Goal: Task Accomplishment & Management: Manage account settings

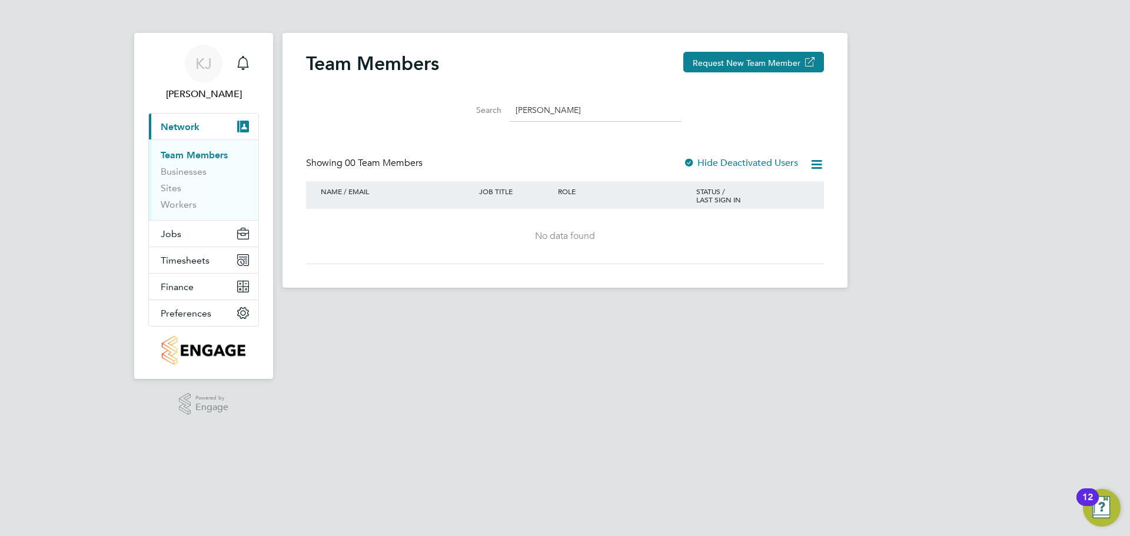
click at [596, 108] on input "[PERSON_NAME]" at bounding box center [596, 110] width 172 height 23
click at [195, 159] on link "Team Members" at bounding box center [194, 154] width 67 height 11
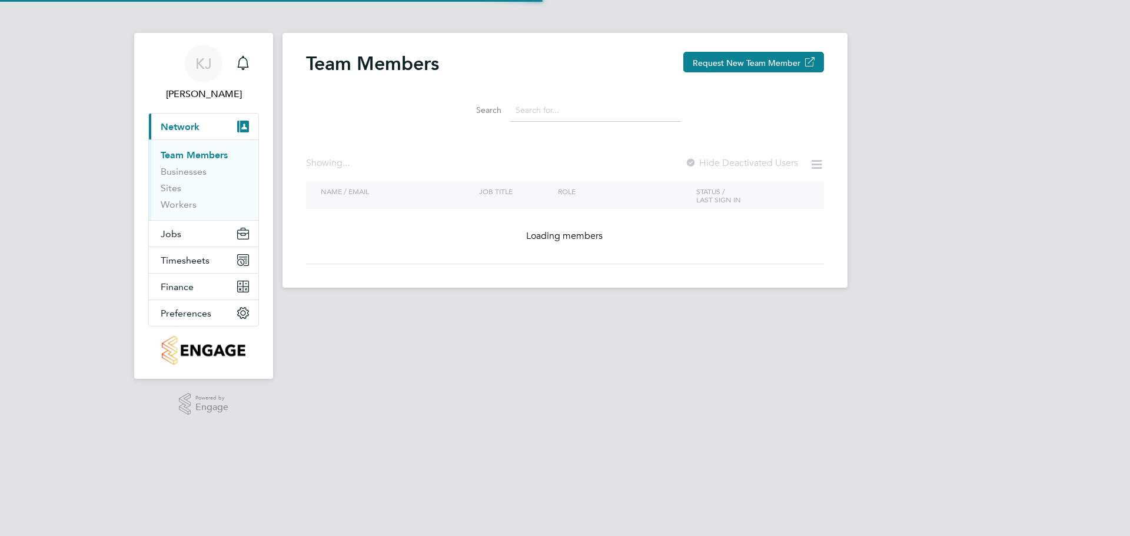
click at [627, 113] on input at bounding box center [596, 110] width 172 height 23
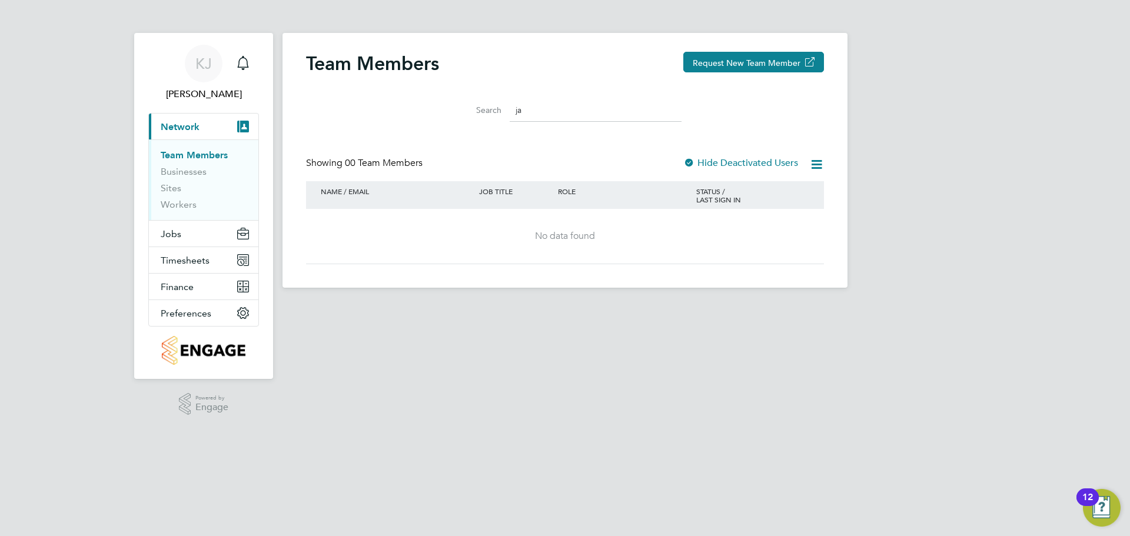
type input "j"
type input "n"
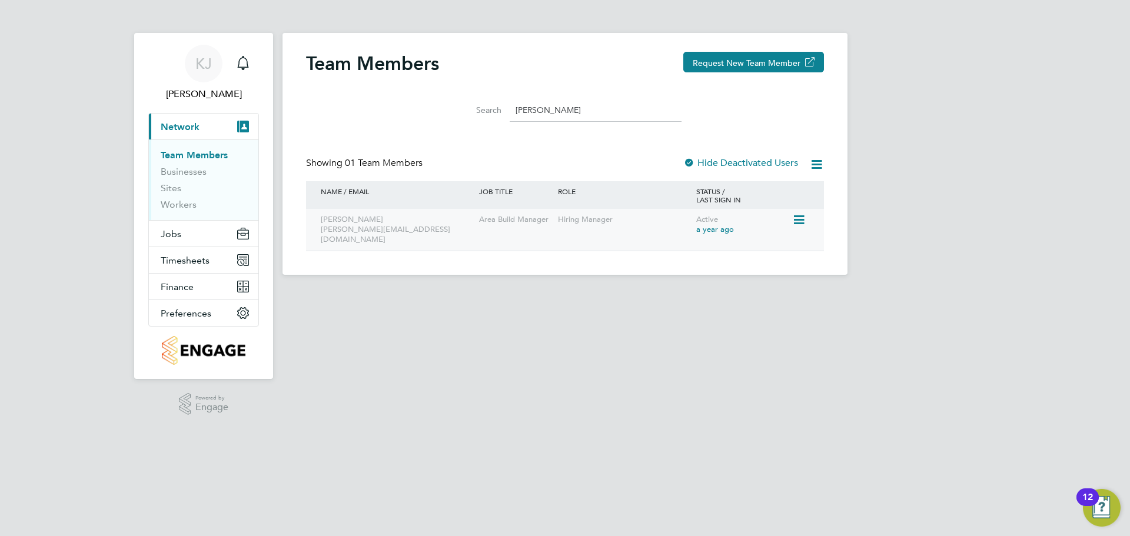
type input "[PERSON_NAME]"
click at [800, 224] on icon at bounding box center [798, 220] width 12 height 14
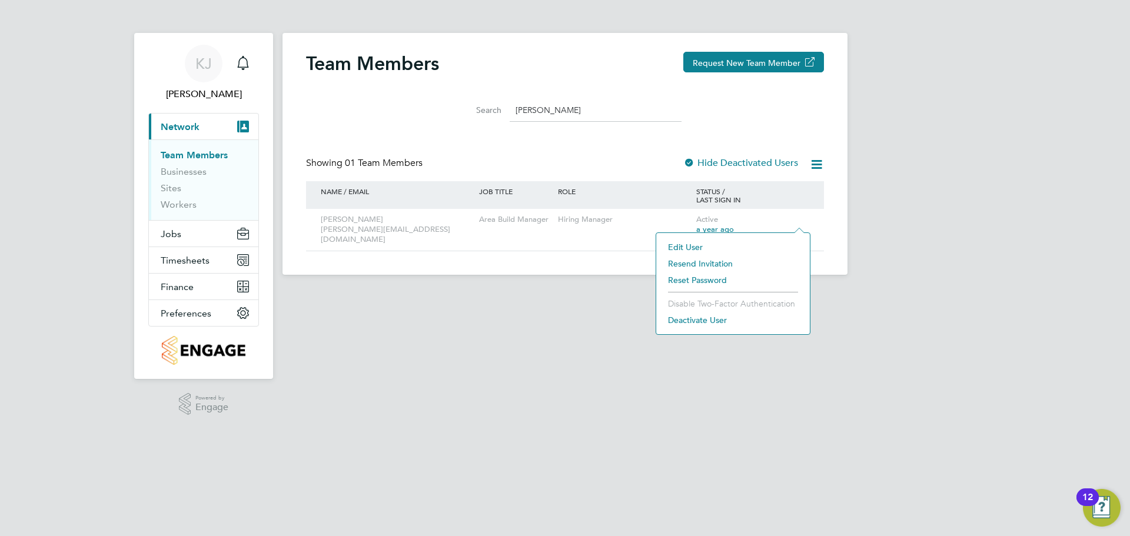
click at [672, 322] on li "Deactivate User" at bounding box center [733, 320] width 142 height 16
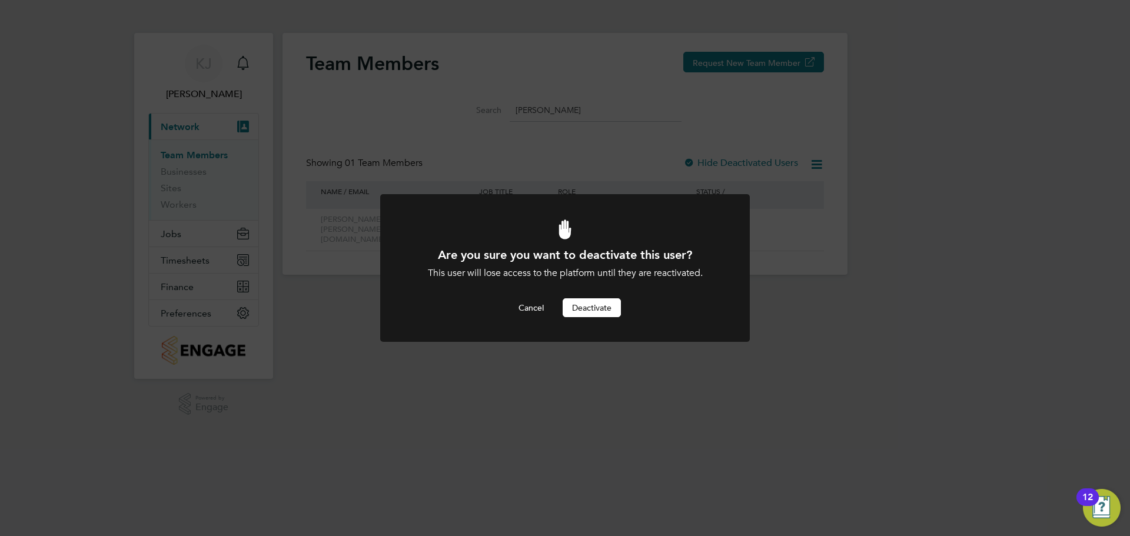
click at [607, 298] on button "Deactivate" at bounding box center [591, 307] width 58 height 19
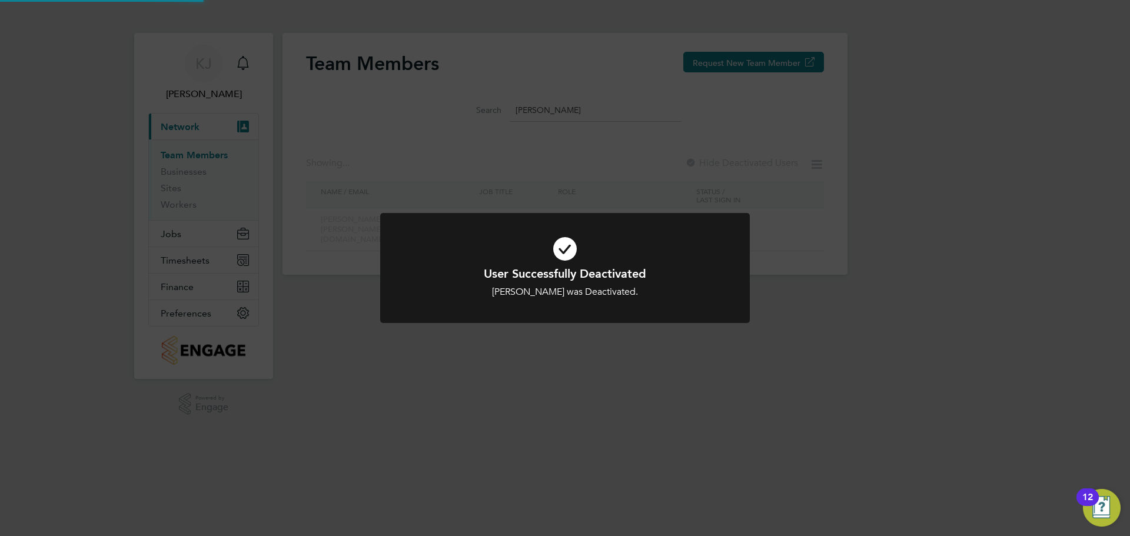
click at [600, 185] on div "User Successfully Deactivated [PERSON_NAME] was Deactivated. Cancel Okay" at bounding box center [565, 268] width 1130 height 536
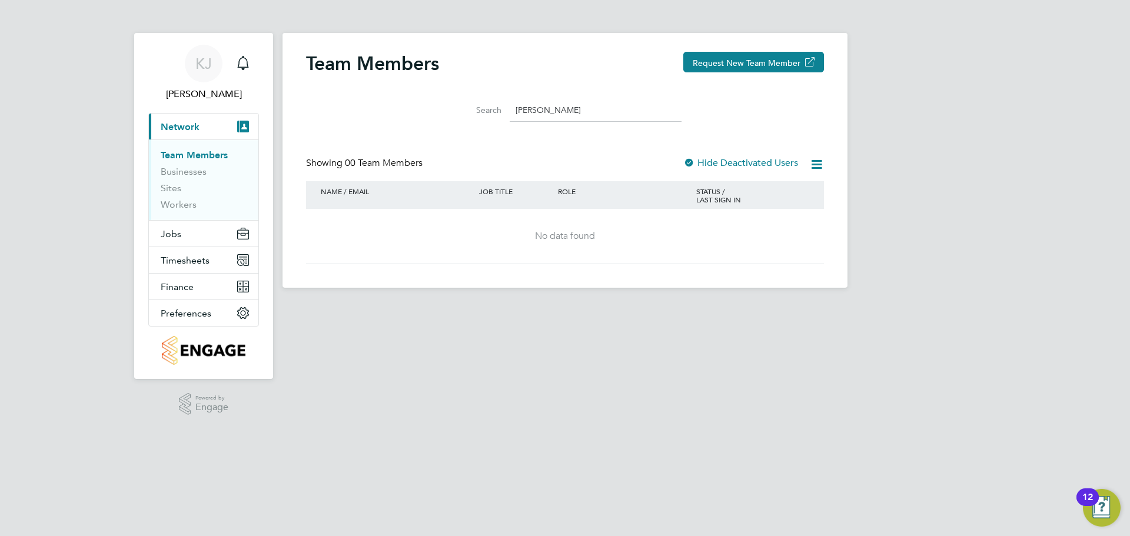
drag, startPoint x: 587, startPoint y: 111, endPoint x: 407, endPoint y: 101, distance: 180.9
click at [407, 101] on div "Search [PERSON_NAME]" at bounding box center [565, 107] width 518 height 41
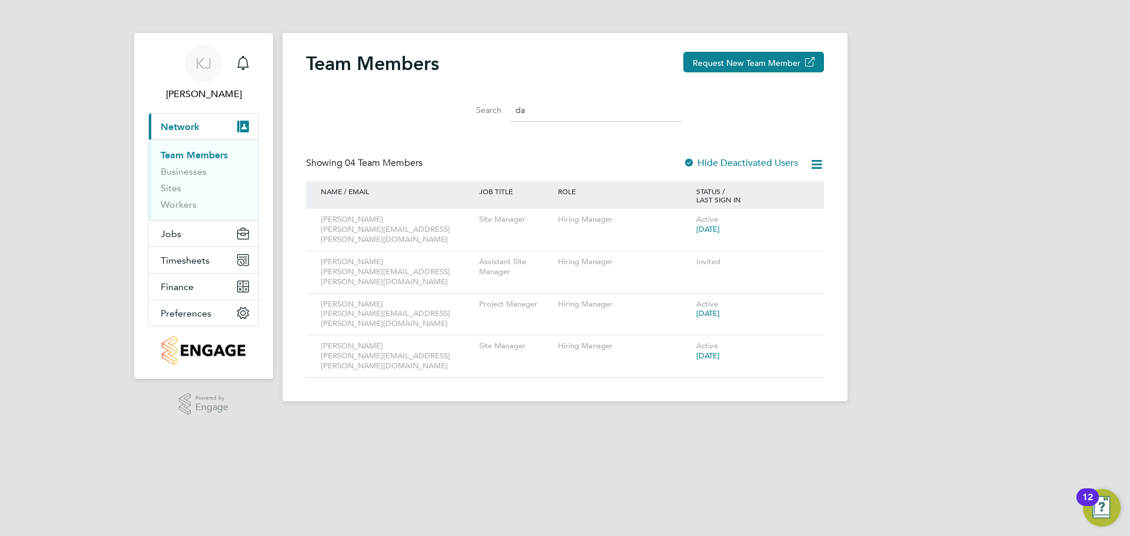
type input "d"
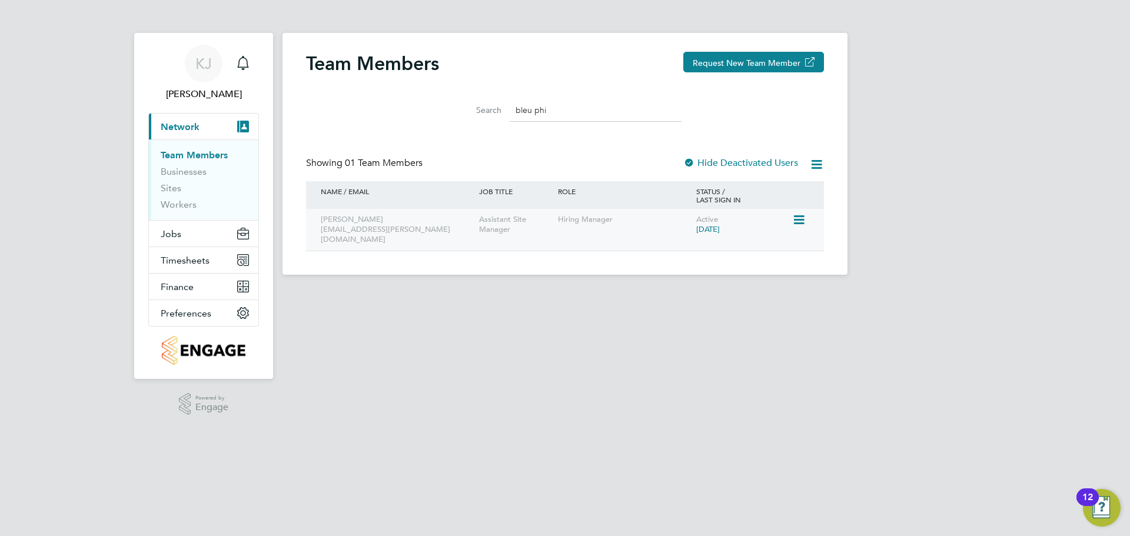
click at [801, 218] on icon at bounding box center [798, 220] width 12 height 14
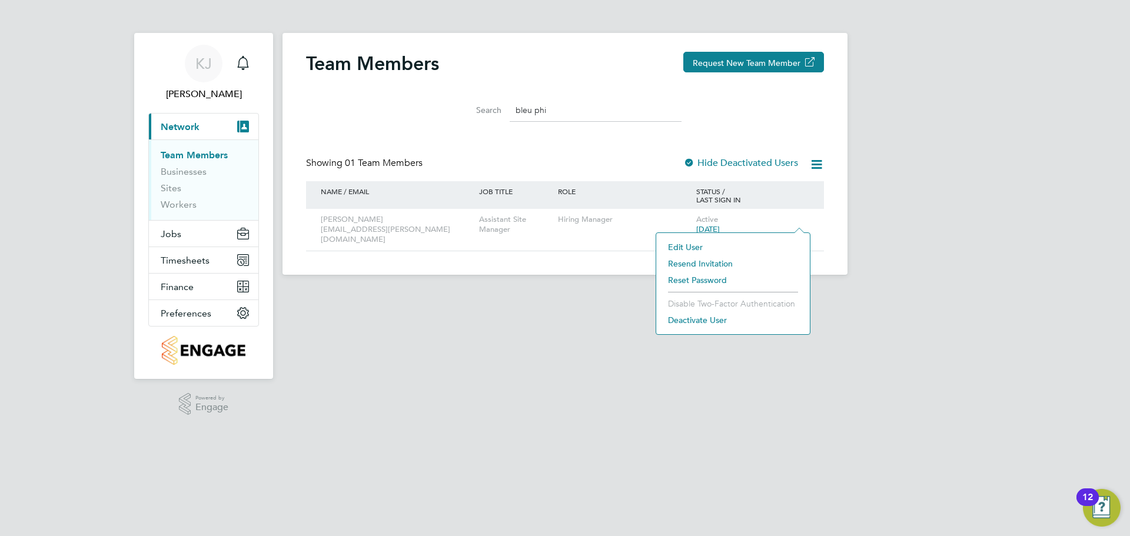
click at [712, 314] on li "Deactivate User" at bounding box center [733, 320] width 142 height 16
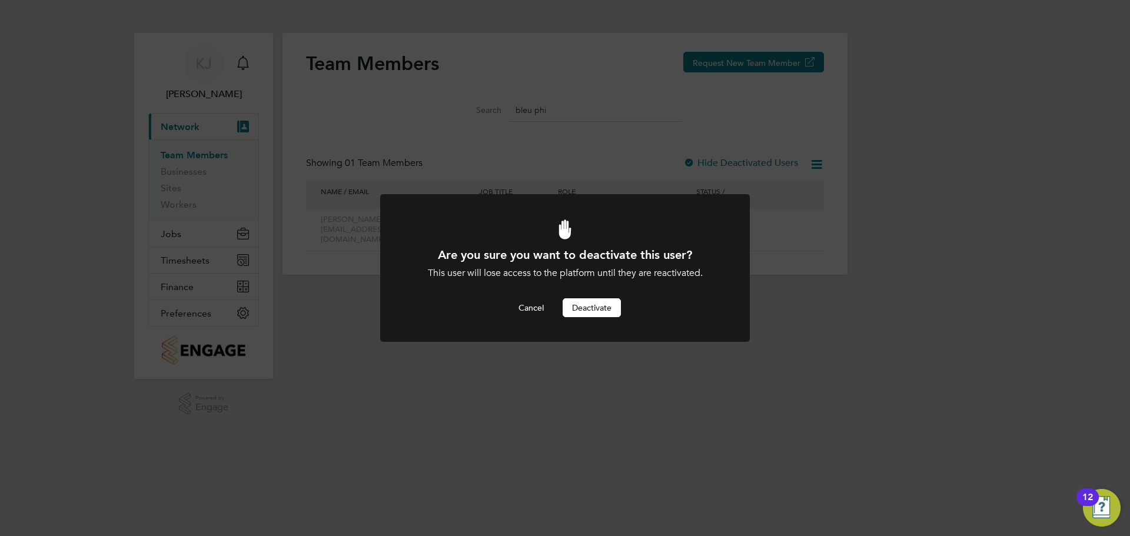
drag, startPoint x: 577, startPoint y: 309, endPoint x: 559, endPoint y: 198, distance: 112.7
click at [577, 309] on button "Deactivate" at bounding box center [591, 307] width 58 height 19
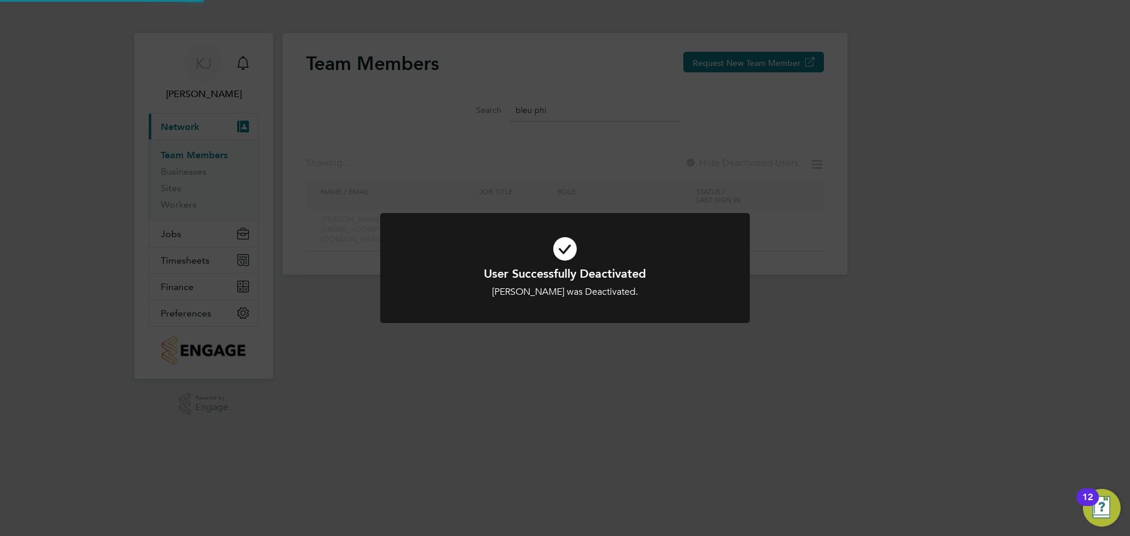
click at [548, 108] on div "User Successfully Deactivated [PERSON_NAME] was Deactivated. Cancel Okay" at bounding box center [565, 268] width 1130 height 536
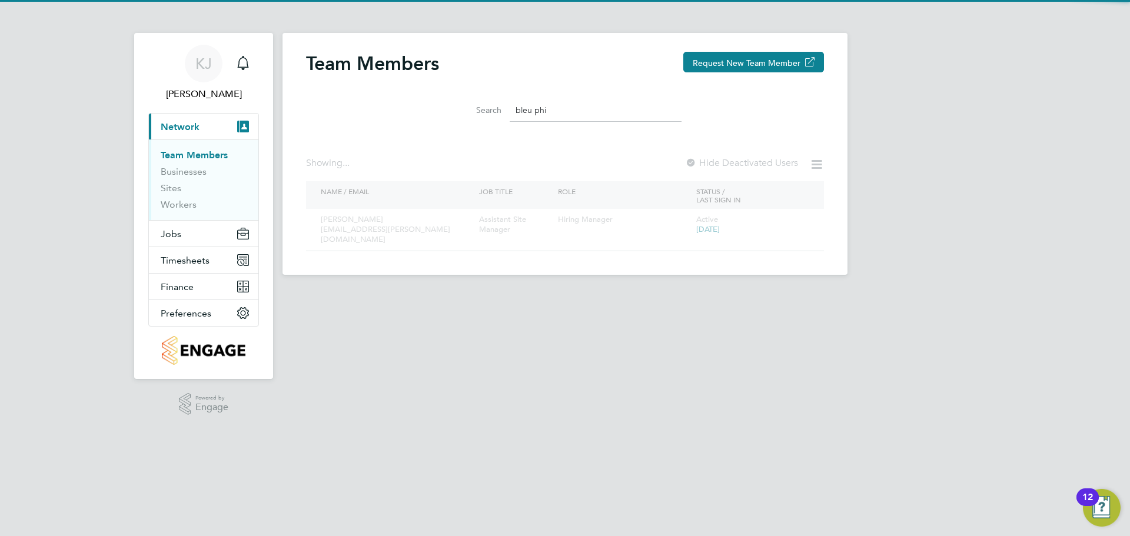
click at [560, 109] on input "bleu phi" at bounding box center [596, 110] width 172 height 23
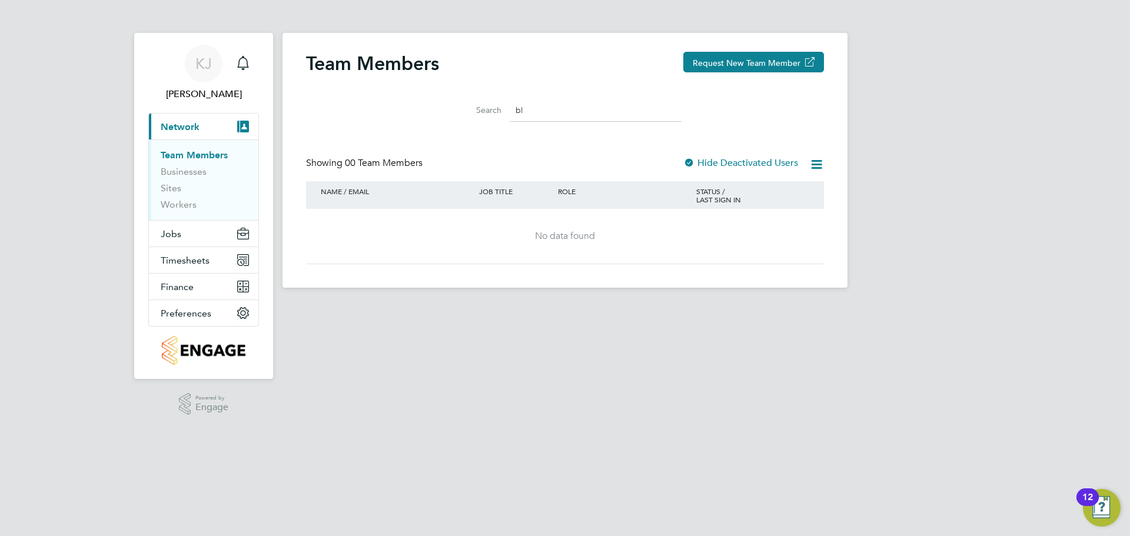
type input "b"
type input "c"
type input "a"
type input "l"
type input "j"
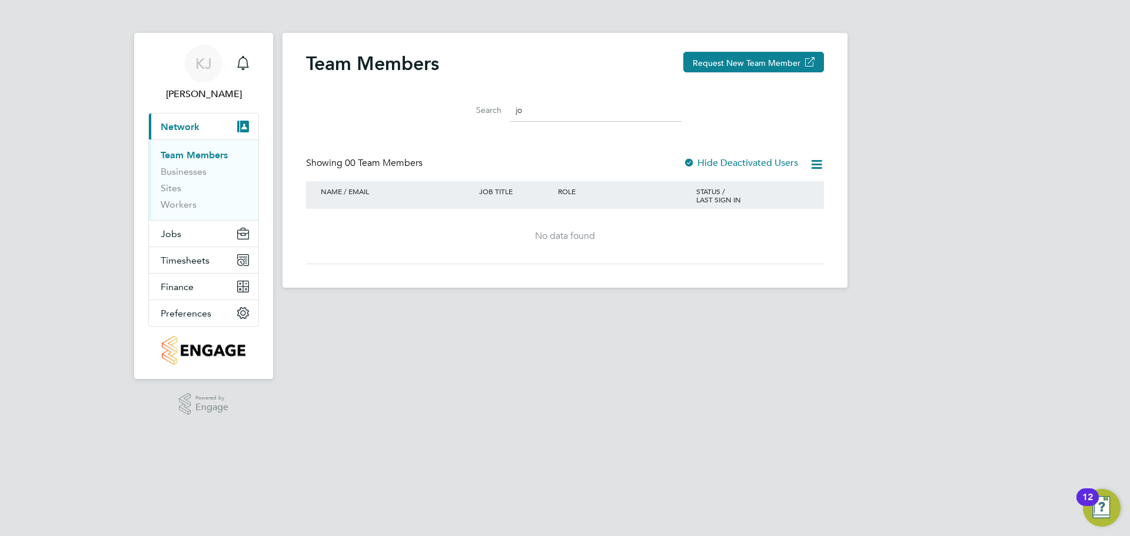
type input "j"
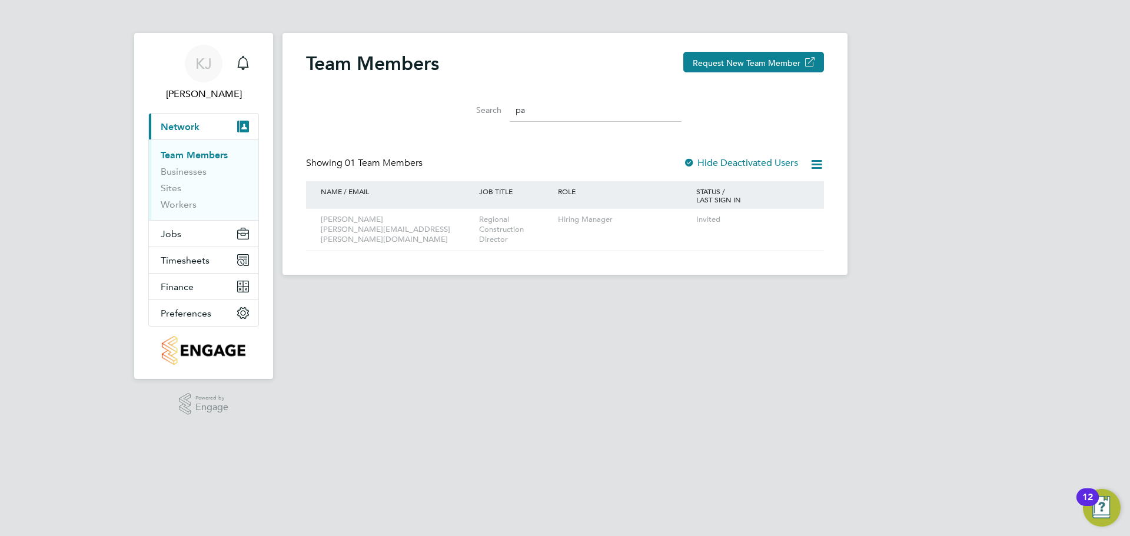
type input "p"
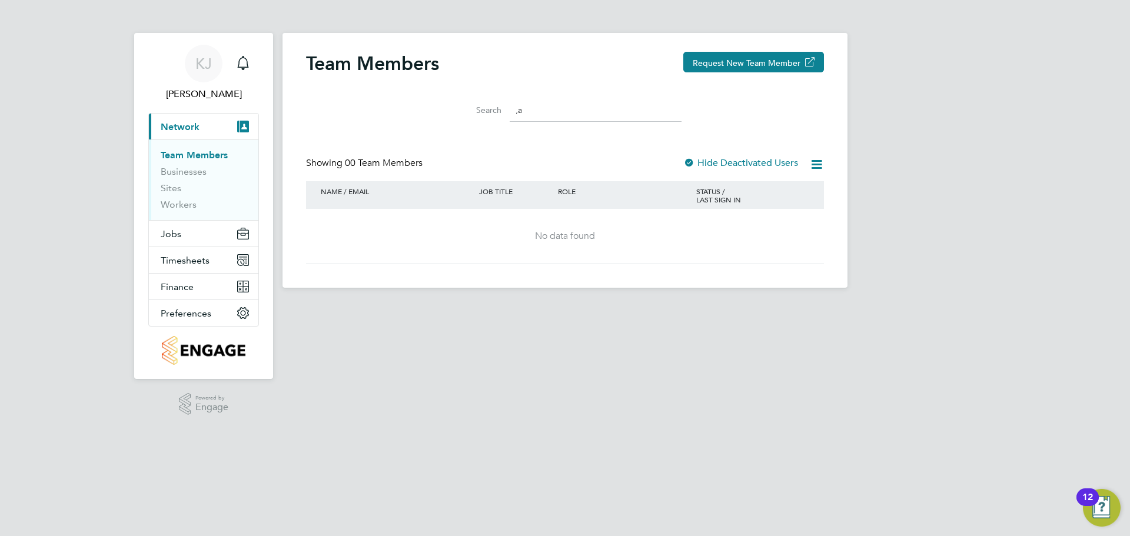
type input ","
type input "m"
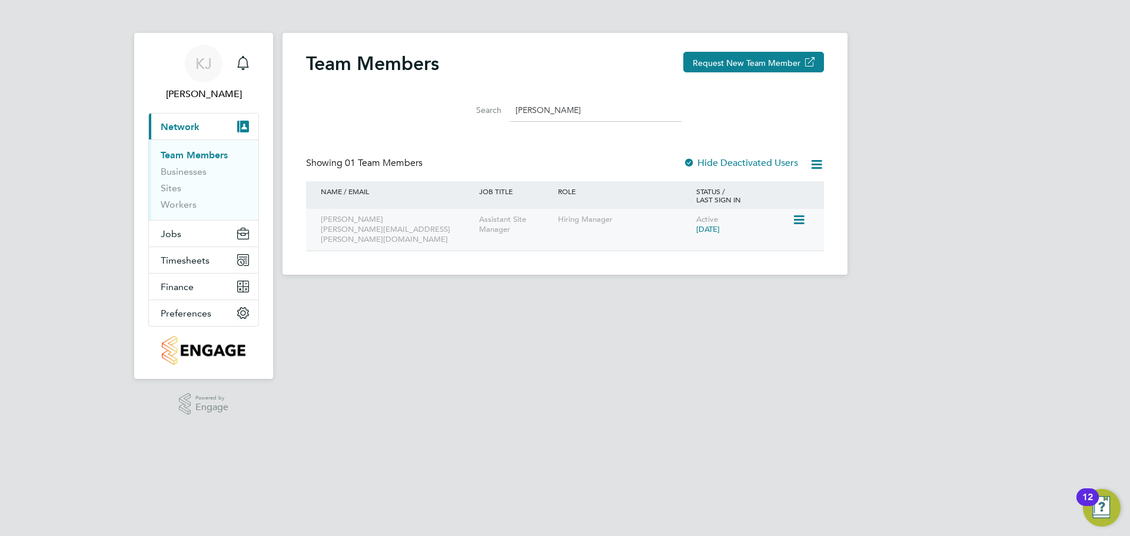
click at [800, 227] on icon at bounding box center [798, 220] width 12 height 14
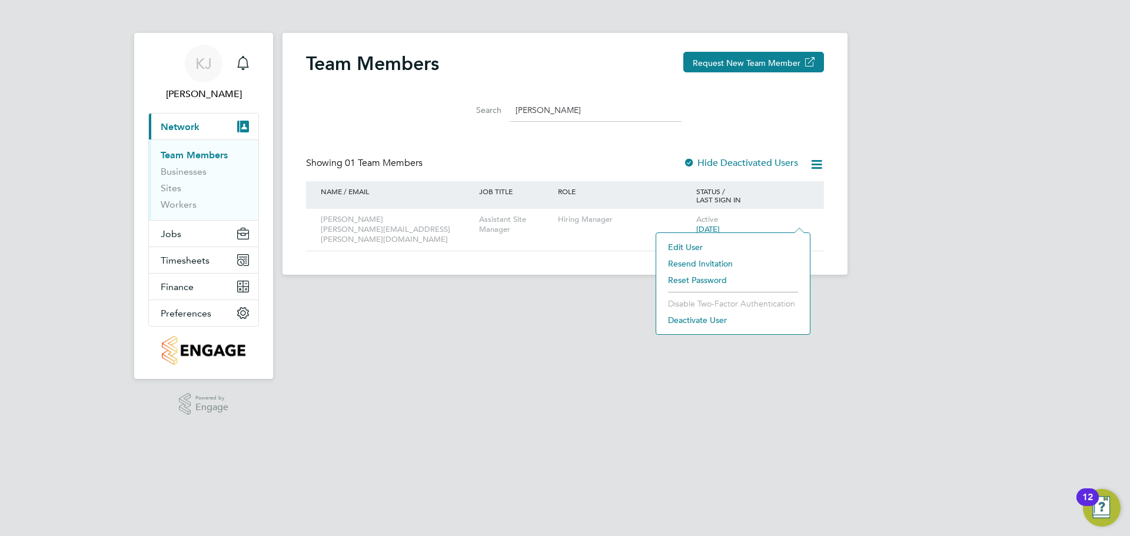
click at [712, 318] on li "Deactivate User" at bounding box center [733, 320] width 142 height 16
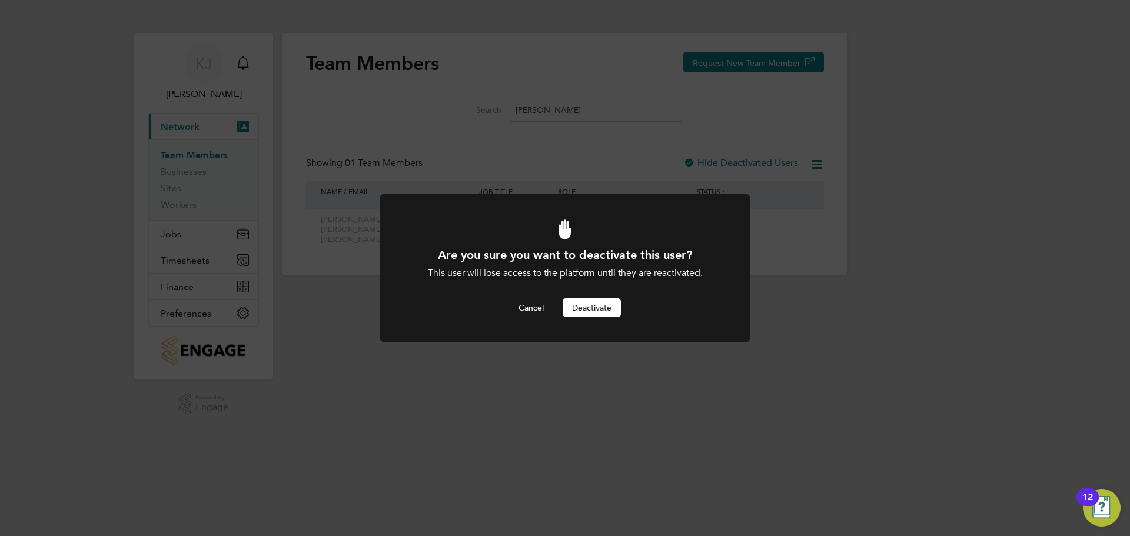
click at [585, 305] on button "Deactivate" at bounding box center [591, 307] width 58 height 19
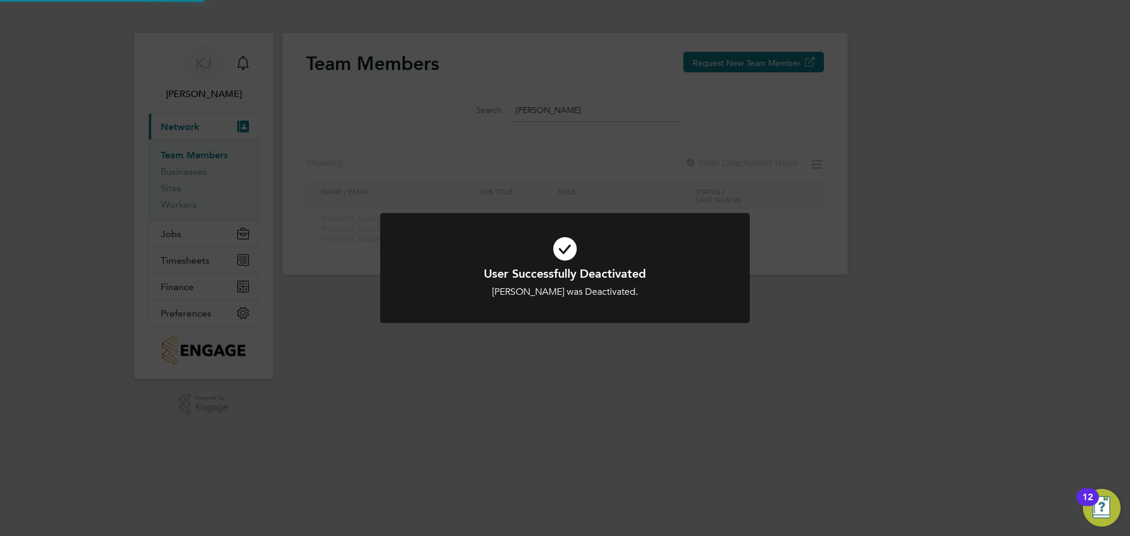
click at [848, 410] on div "User Successfully Deactivated [PERSON_NAME] was Deactivated. Cancel Okay" at bounding box center [565, 268] width 1130 height 536
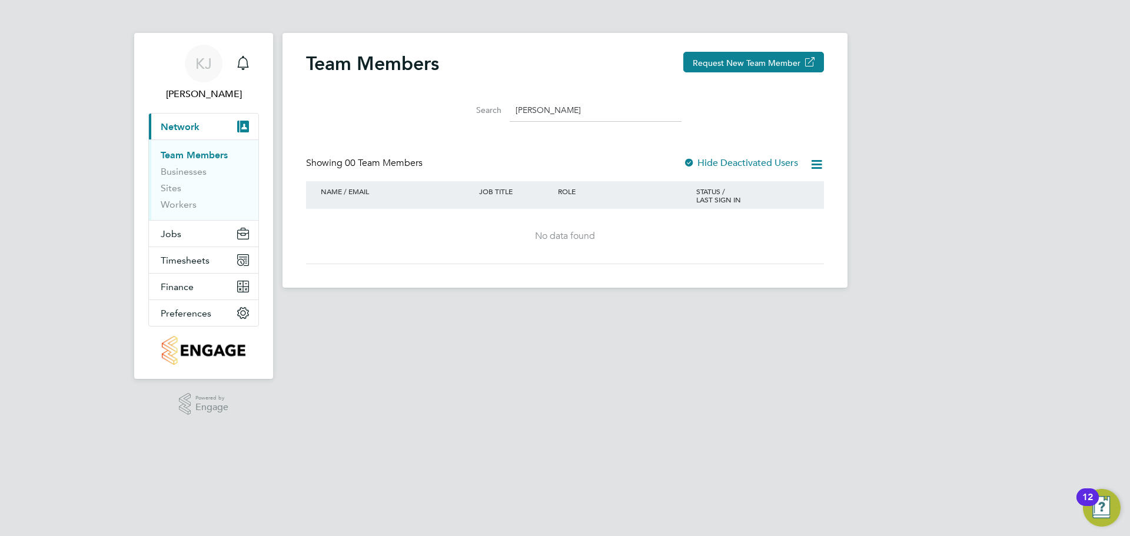
drag, startPoint x: 585, startPoint y: 108, endPoint x: 422, endPoint y: 110, distance: 162.4
click at [422, 110] on div "Search [PERSON_NAME]" at bounding box center [565, 107] width 518 height 41
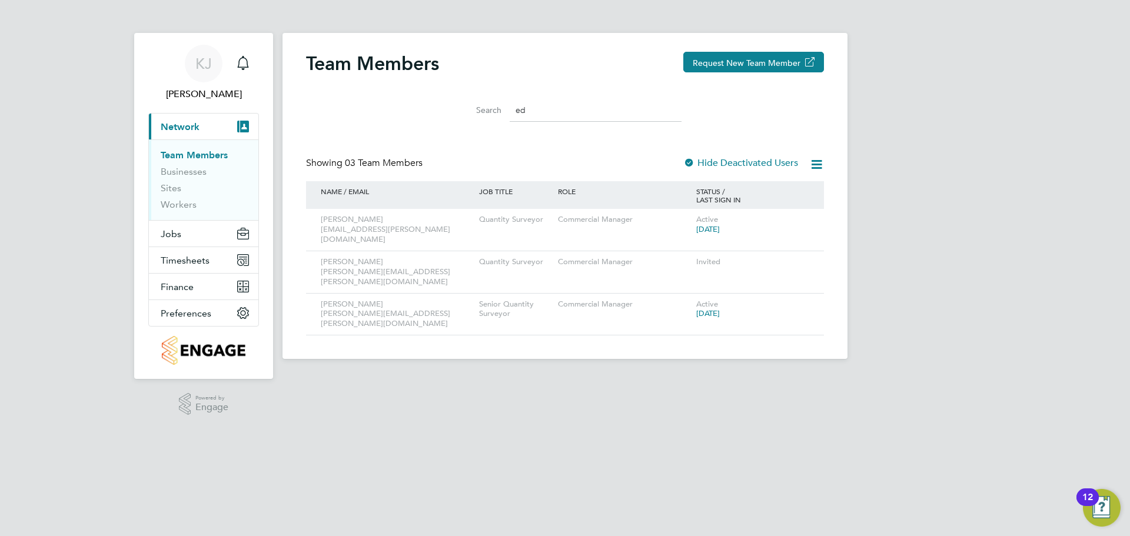
type input "e"
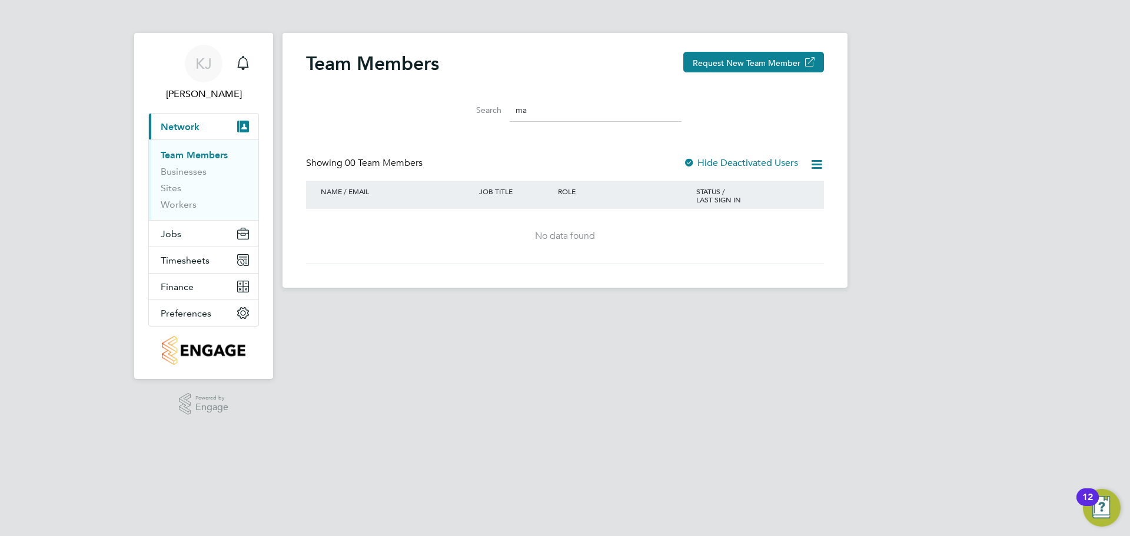
type input "m"
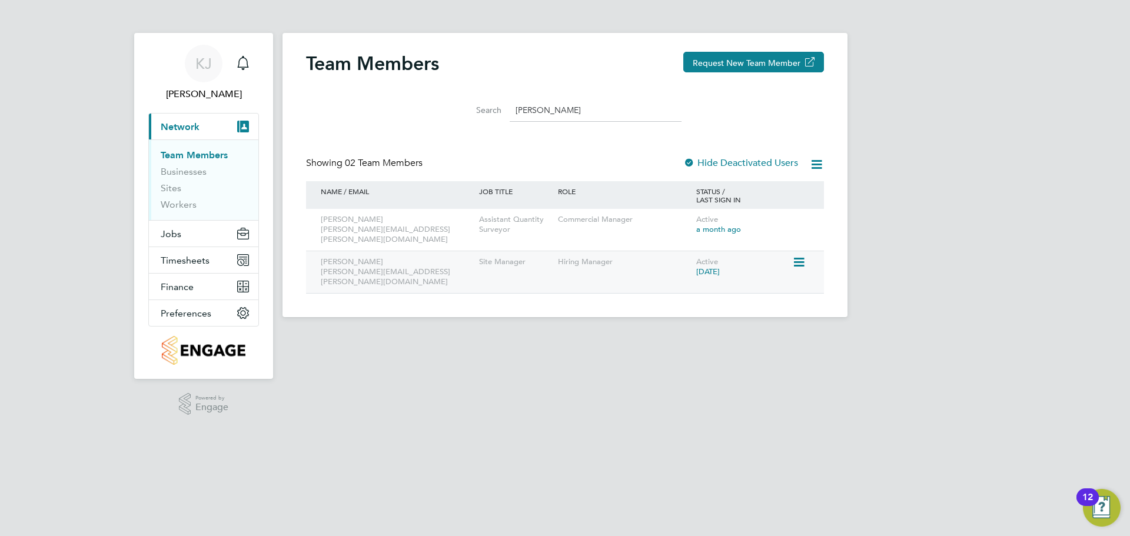
click at [795, 255] on icon at bounding box center [798, 262] width 12 height 14
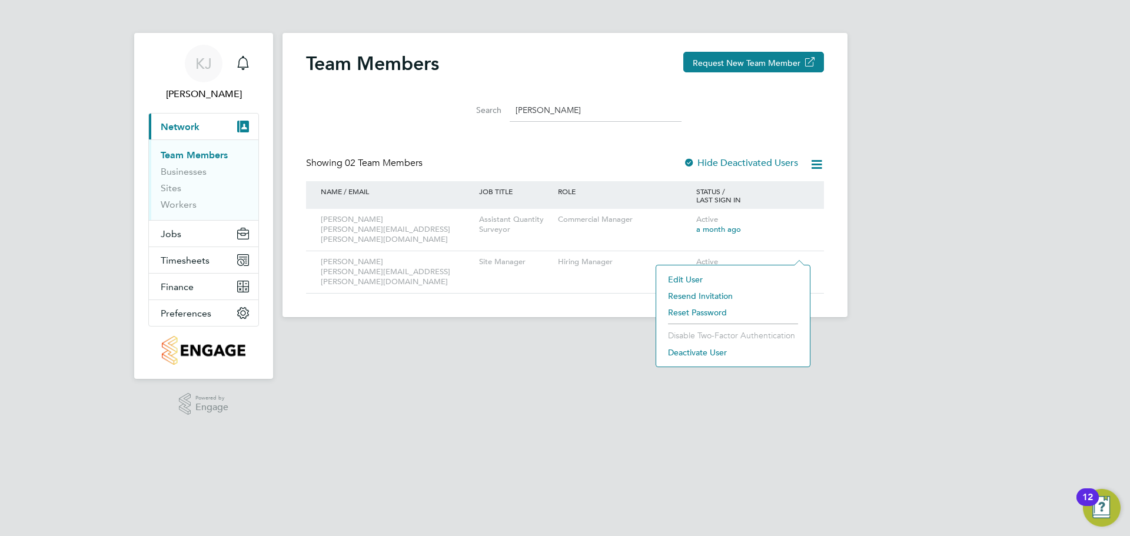
click at [678, 344] on li "Deactivate User" at bounding box center [733, 352] width 142 height 16
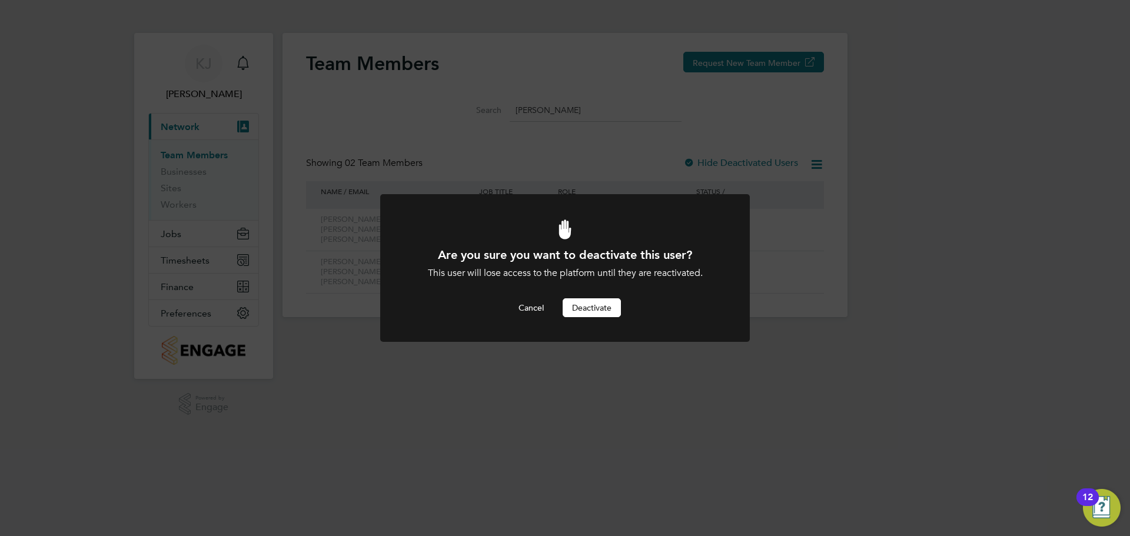
click at [584, 301] on button "Deactivate" at bounding box center [591, 307] width 58 height 19
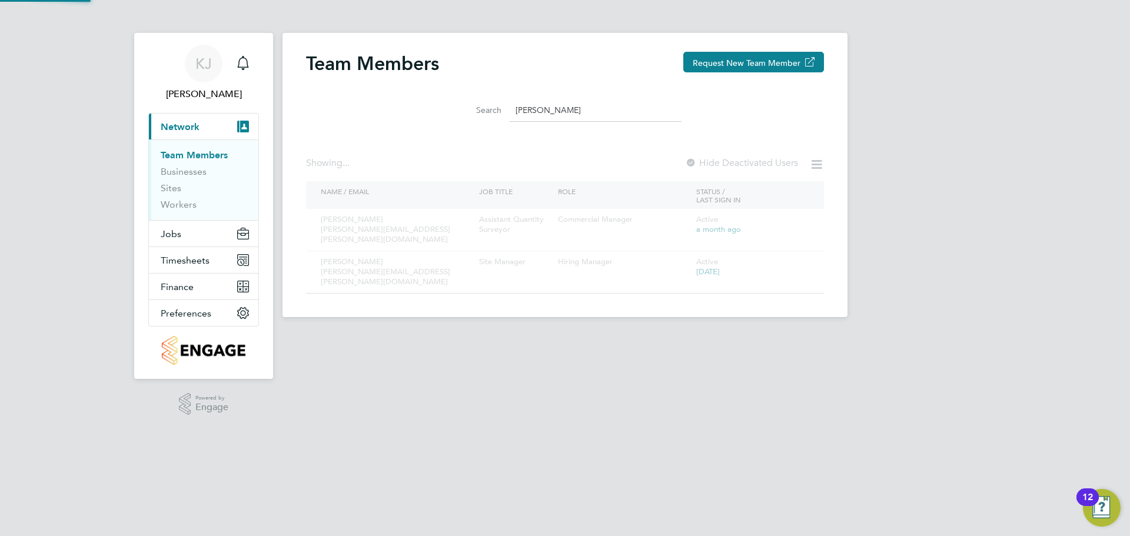
click at [0, 0] on div "Are you sure you want to deactivate this user? This user will lose access to th…" at bounding box center [0, 0] width 0 height 0
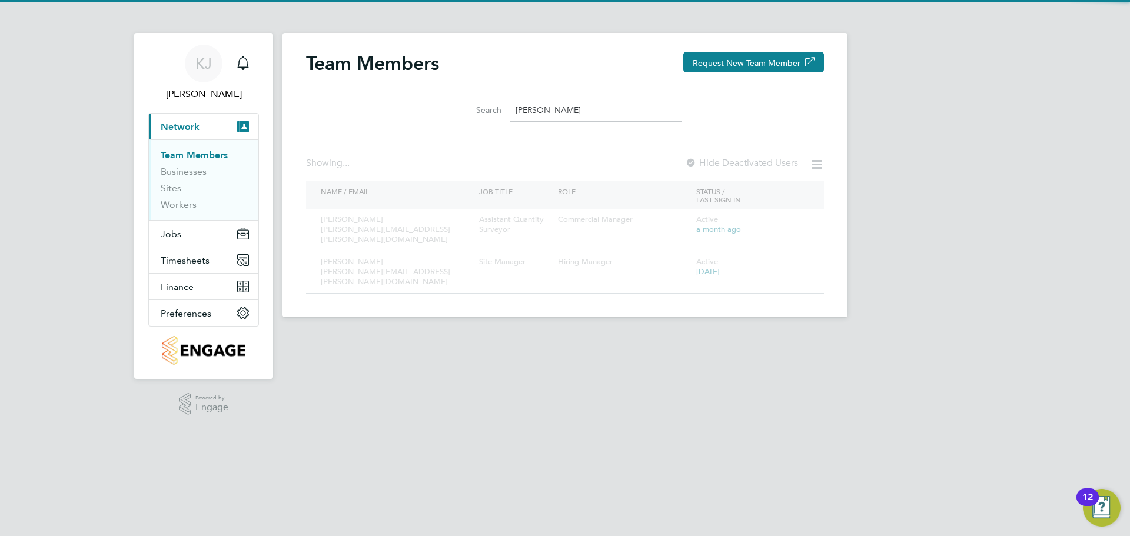
drag, startPoint x: 565, startPoint y: 106, endPoint x: 414, endPoint y: 106, distance: 150.6
click at [414, 106] on div "Search [PERSON_NAME]" at bounding box center [565, 107] width 518 height 41
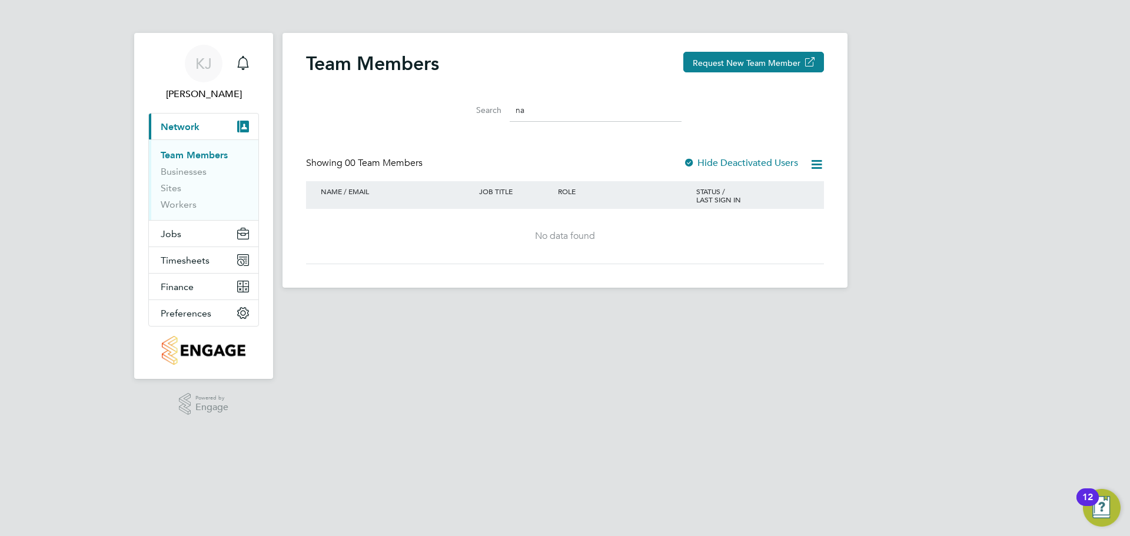
type input "n"
type input "k"
type input "a"
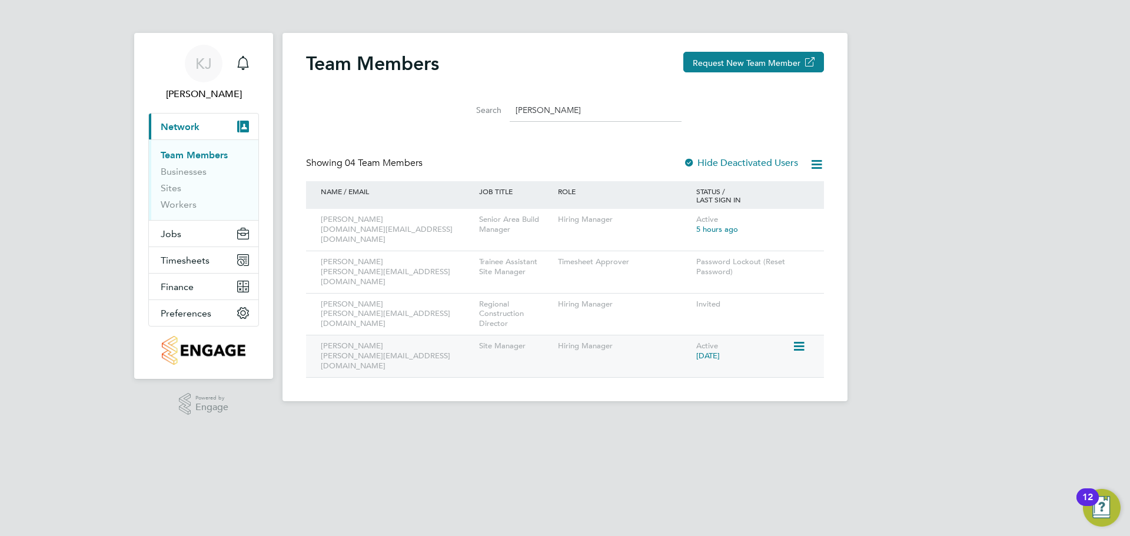
click at [792, 339] on icon at bounding box center [798, 346] width 12 height 14
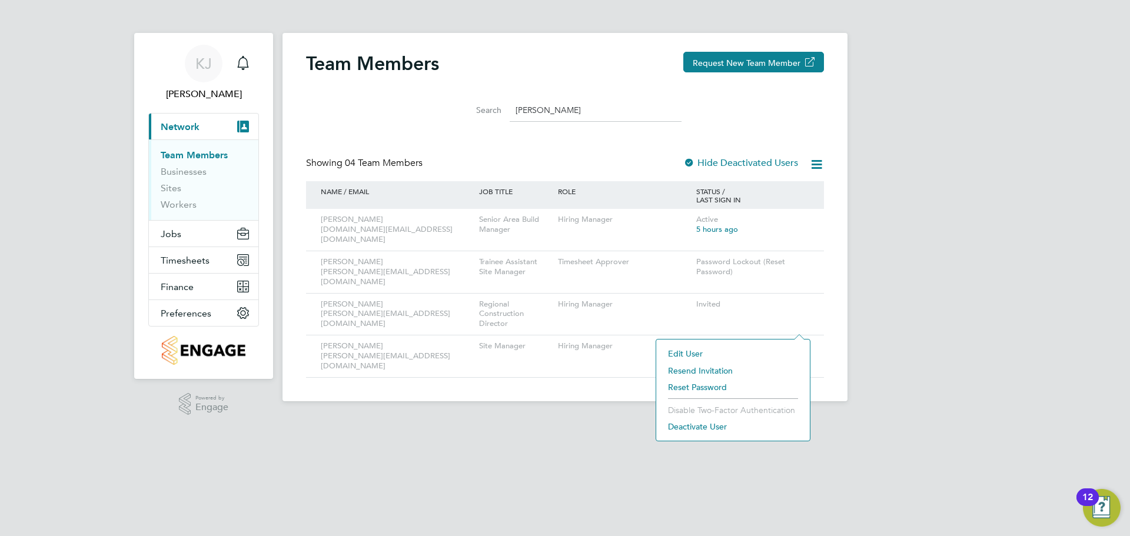
click at [723, 423] on li "Deactivate User" at bounding box center [733, 426] width 142 height 16
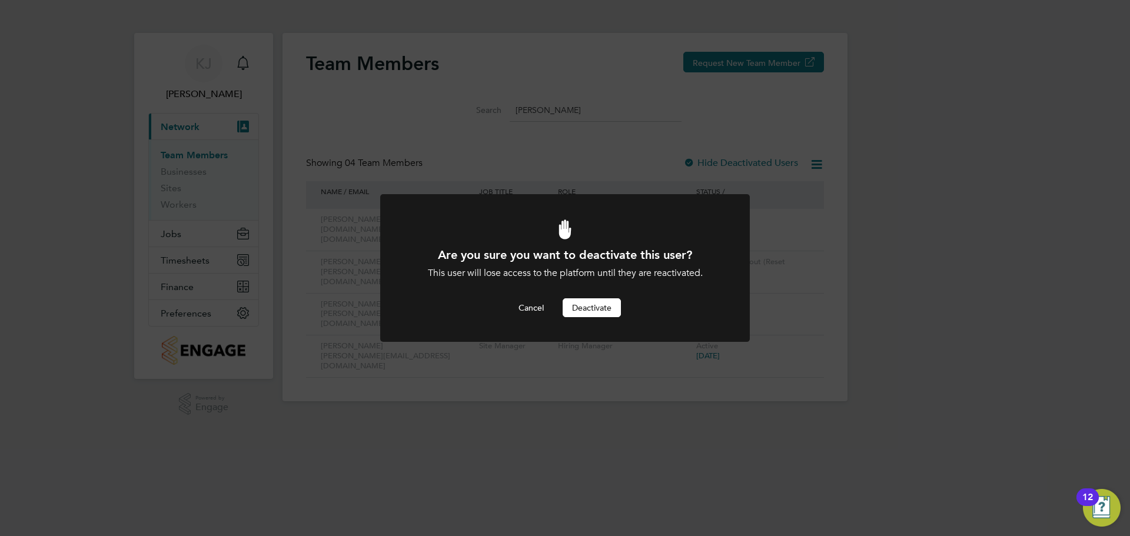
click at [604, 313] on button "Deactivate" at bounding box center [591, 307] width 58 height 19
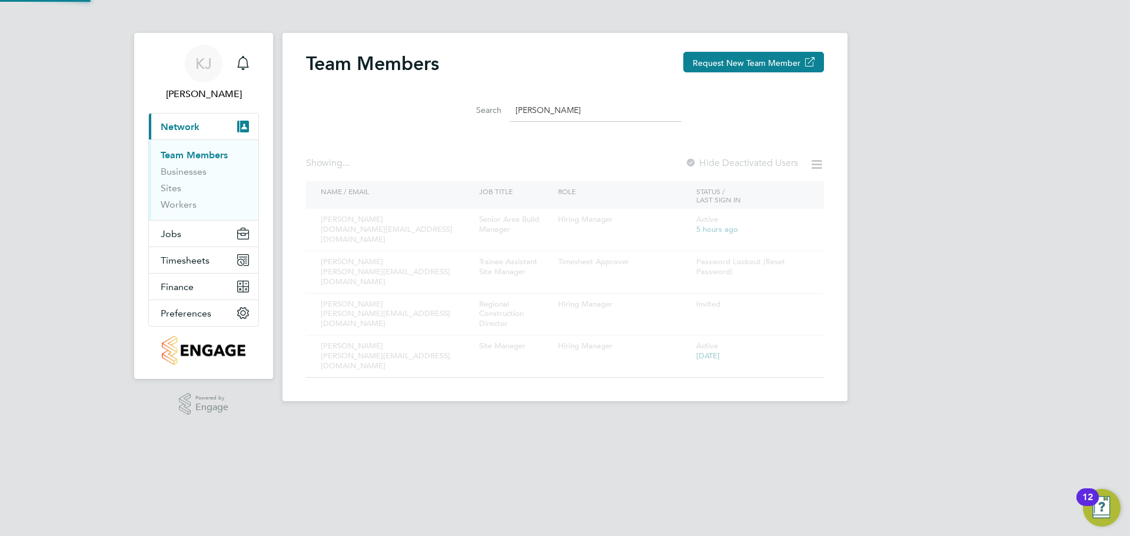
click at [950, 239] on div "[PERSON_NAME] [PERSON_NAME] Notifications Applications: Current page: Network T…" at bounding box center [565, 210] width 1130 height 420
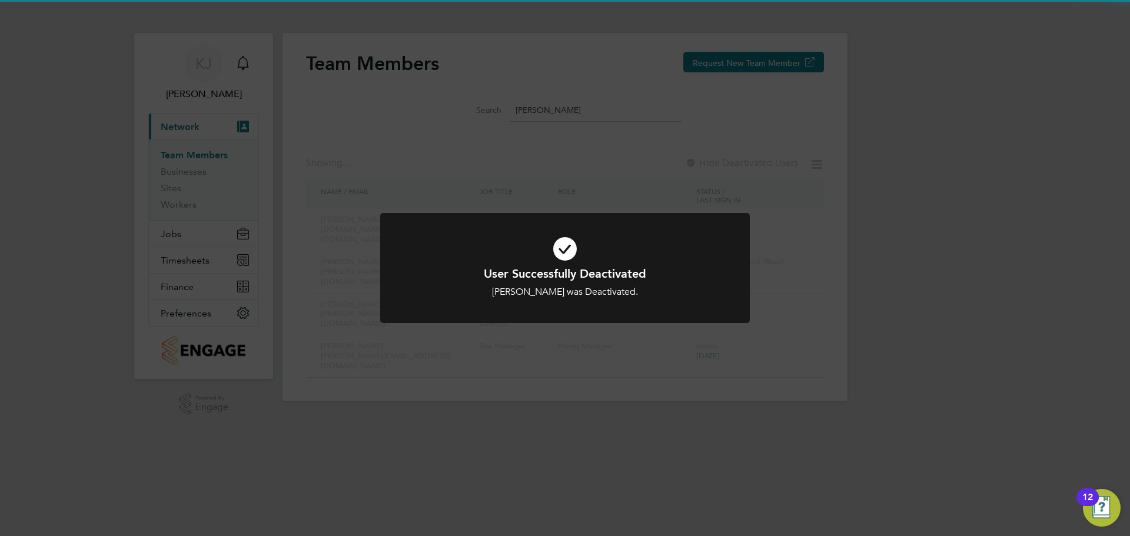
click at [664, 124] on div "User Successfully Deactivated [PERSON_NAME] was Deactivated. Cancel Okay" at bounding box center [565, 268] width 1130 height 536
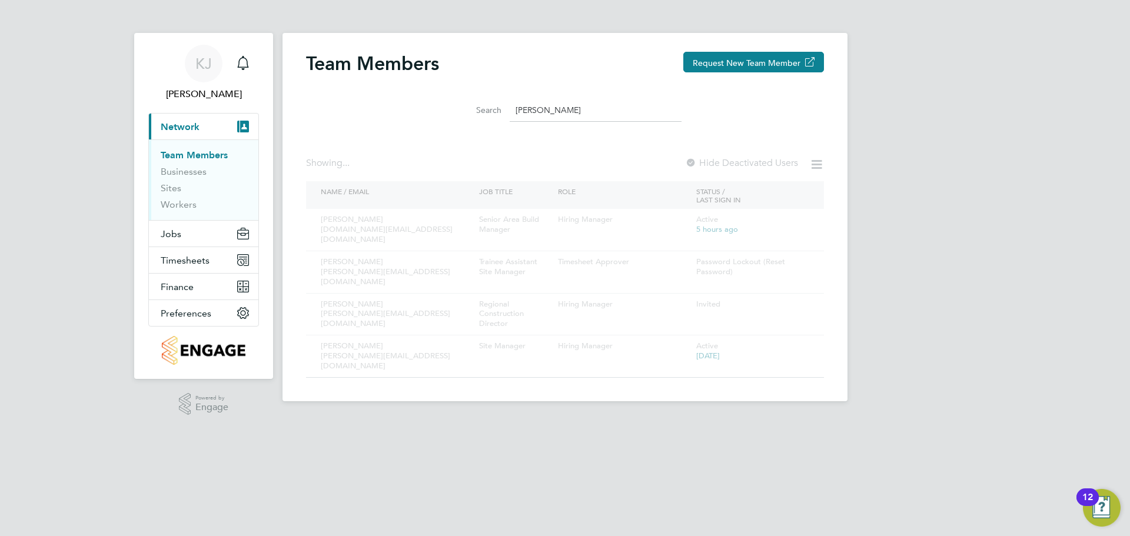
click at [563, 99] on input "[PERSON_NAME]" at bounding box center [596, 110] width 172 height 23
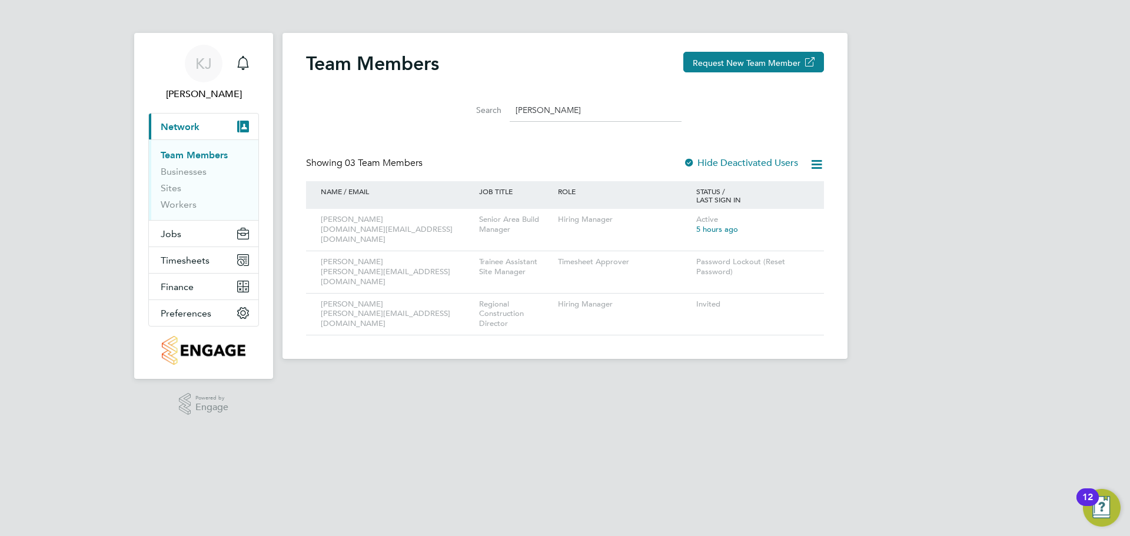
drag, startPoint x: 555, startPoint y: 108, endPoint x: 406, endPoint y: 111, distance: 149.5
click at [406, 111] on div "Search [PERSON_NAME]" at bounding box center [565, 107] width 518 height 41
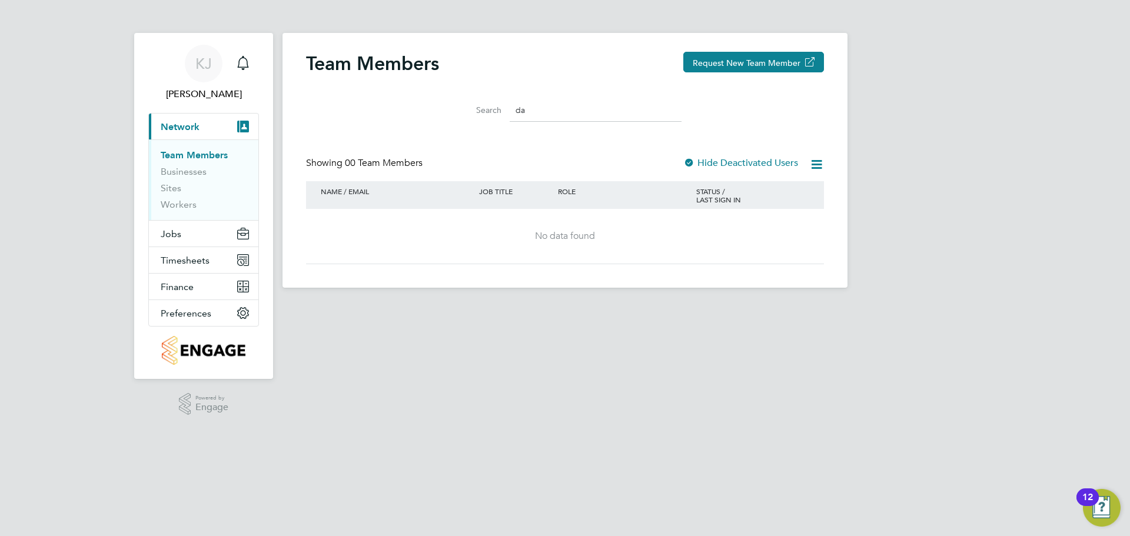
type input "d"
type input "a"
type input "s"
type input "g"
type input "m"
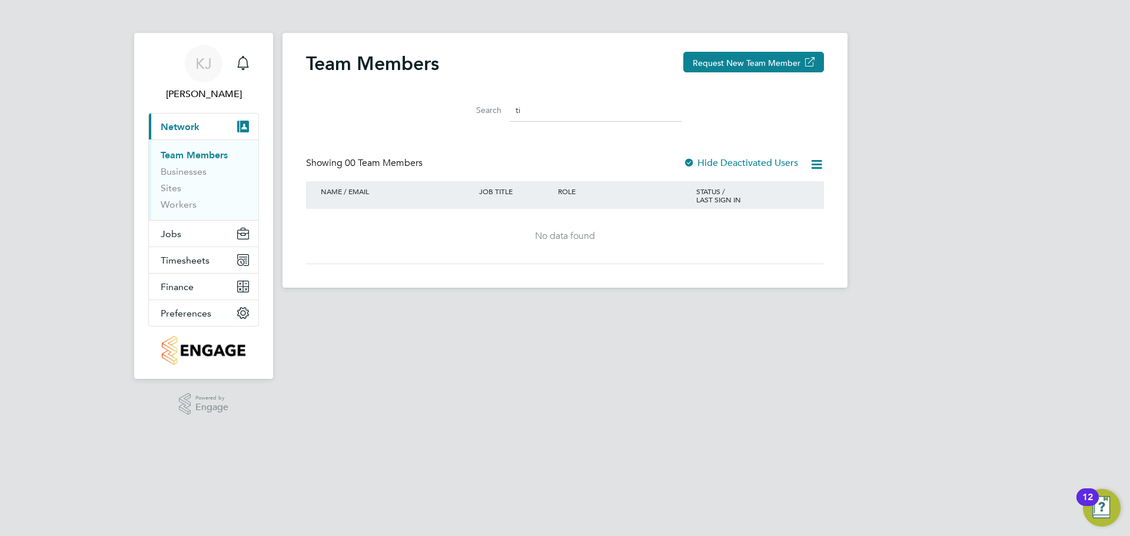
type input "t"
type input "a"
type input "l"
type input "m"
type input "c"
